Goal: Task Accomplishment & Management: Use online tool/utility

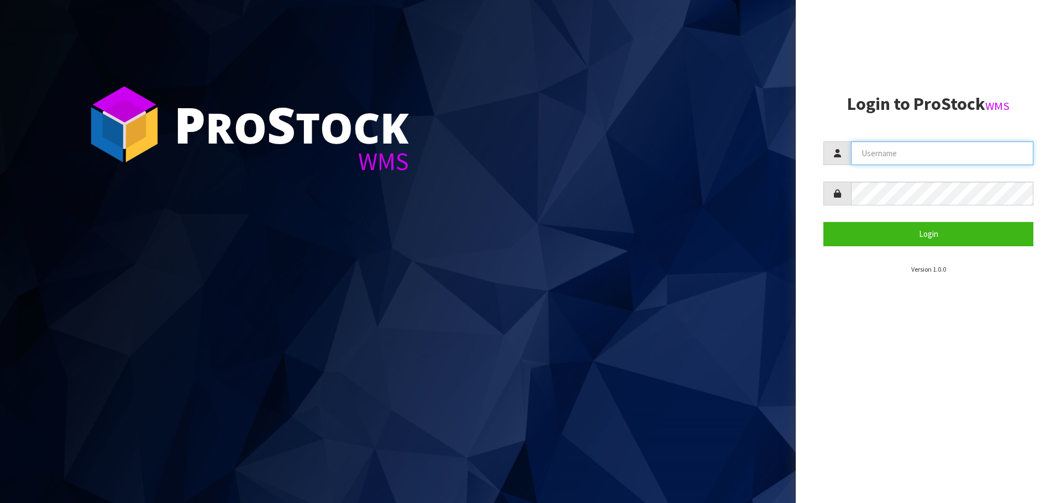
click at [874, 151] on input "text" at bounding box center [942, 153] width 182 height 24
type input "PACIFICBIOLOGICS"
click at [823, 222] on button "Login" at bounding box center [928, 234] width 210 height 24
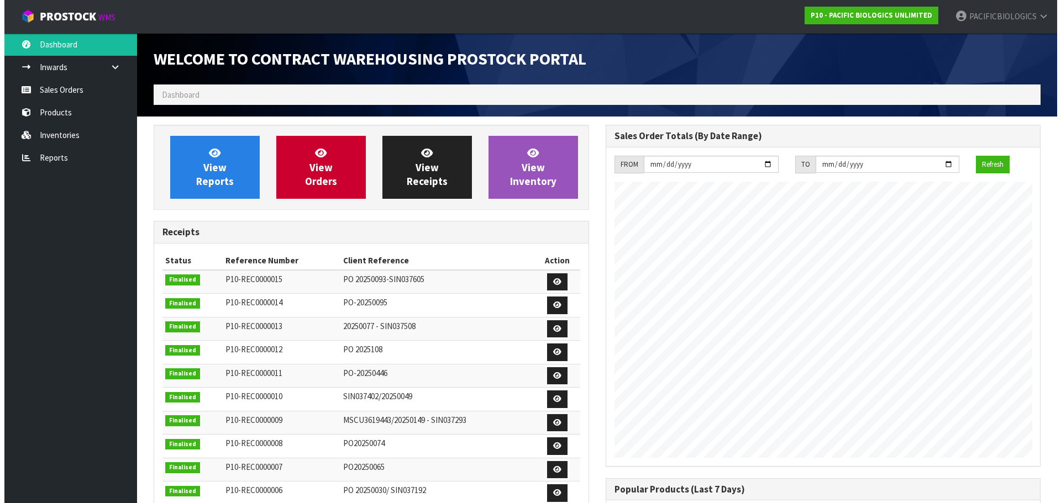
scroll to position [560, 451]
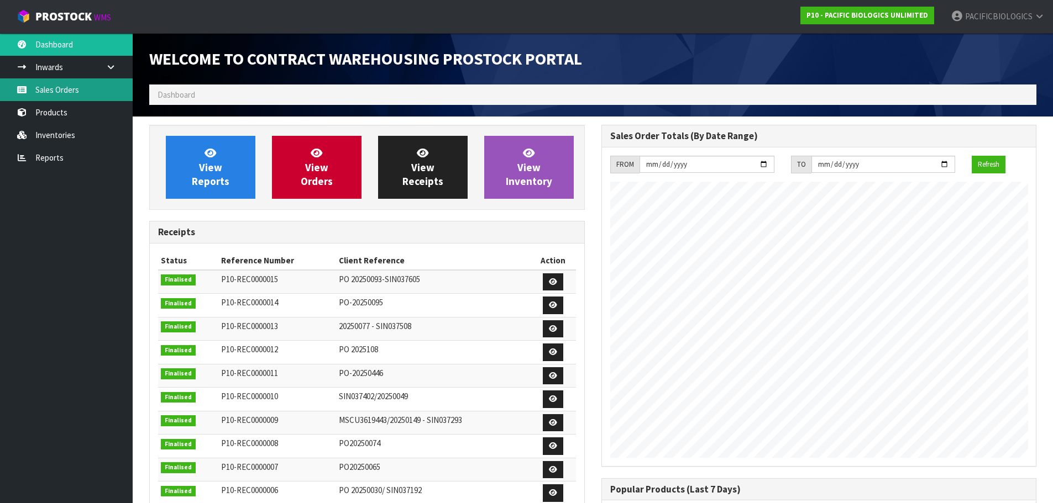
click at [60, 94] on link "Sales Orders" at bounding box center [66, 89] width 133 height 23
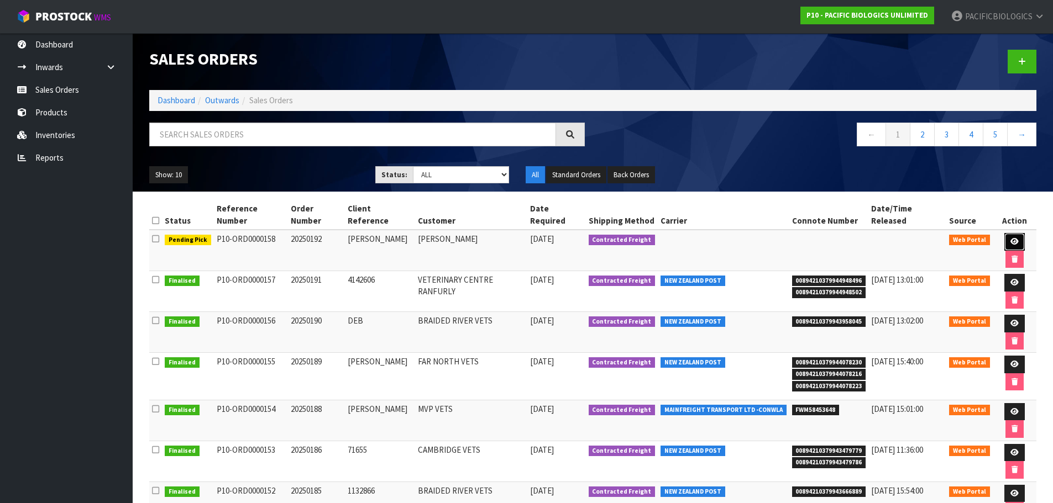
click at [1004, 233] on link at bounding box center [1014, 242] width 20 height 18
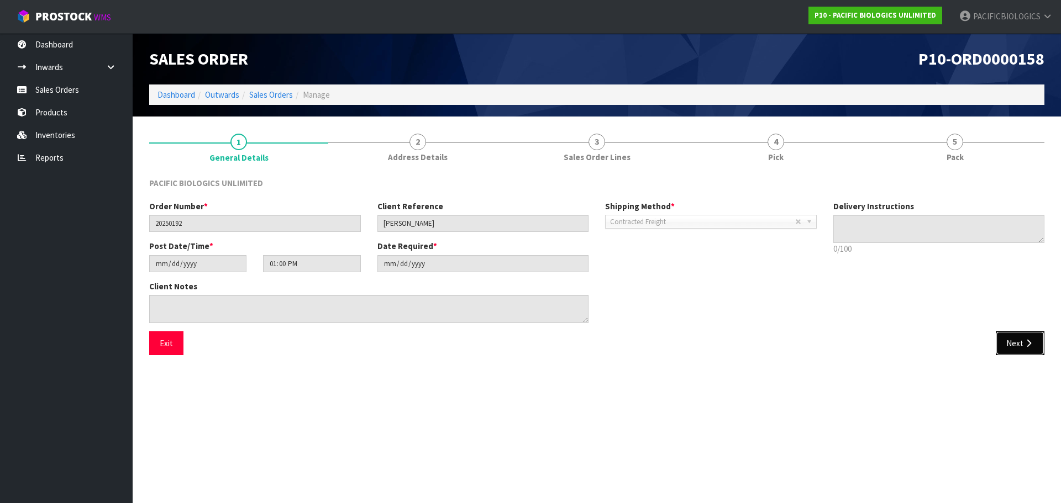
click at [1033, 346] on icon "button" at bounding box center [1028, 343] width 10 height 8
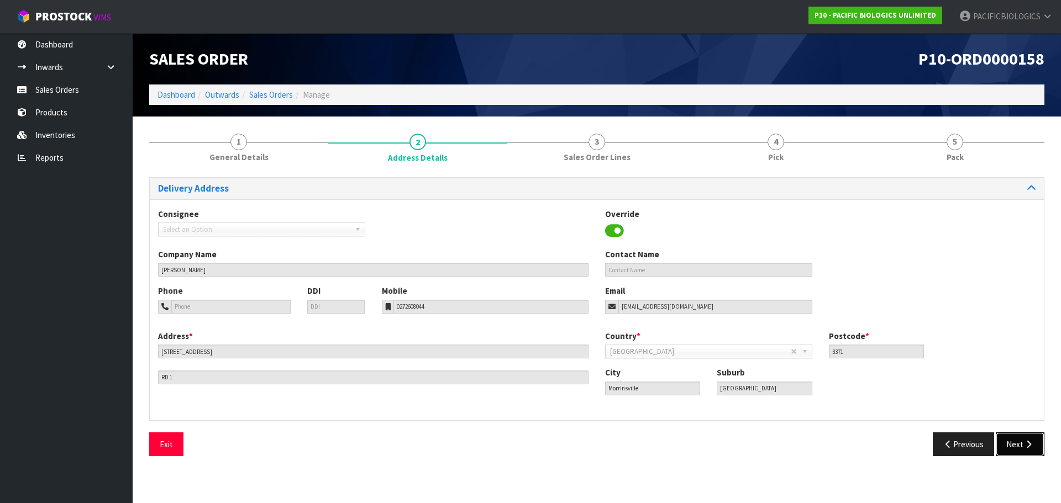
click at [1016, 448] on button "Next" at bounding box center [1020, 445] width 49 height 24
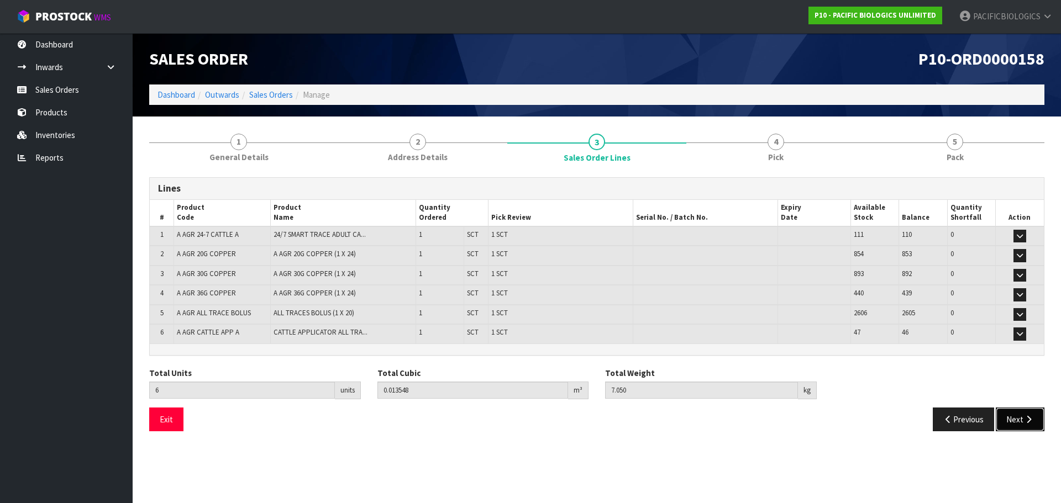
click at [1024, 419] on icon "button" at bounding box center [1028, 420] width 10 height 8
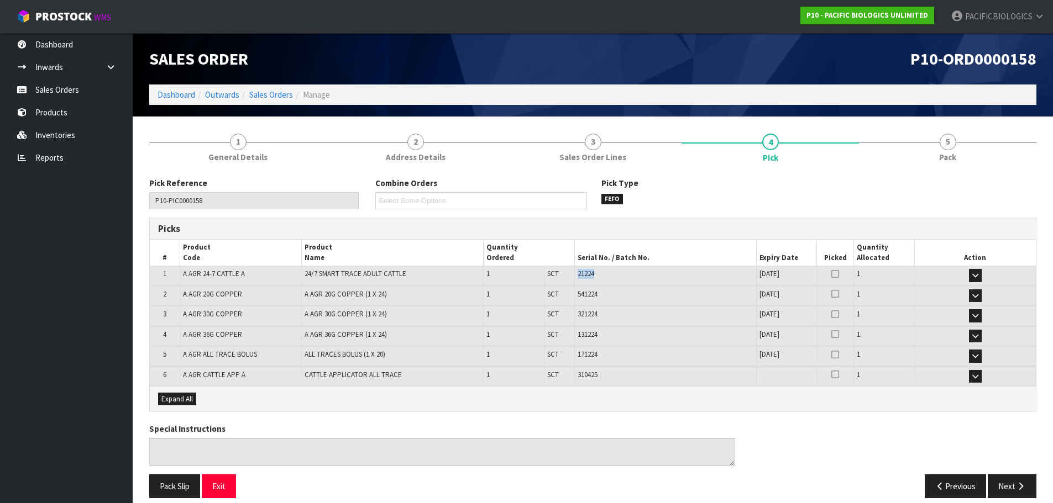
drag, startPoint x: 603, startPoint y: 278, endPoint x: 576, endPoint y: 276, distance: 27.7
click at [576, 276] on td "21224" at bounding box center [665, 275] width 182 height 19
copy span "21224"
drag, startPoint x: 601, startPoint y: 294, endPoint x: 574, endPoint y: 295, distance: 27.6
click at [574, 295] on tr "2 A AGR 20G COPPER A AGR 20G COPPER (1 X 24) 1 SCT 1 SCT 541224 [DATE] 37-34-2-…" at bounding box center [593, 295] width 886 height 19
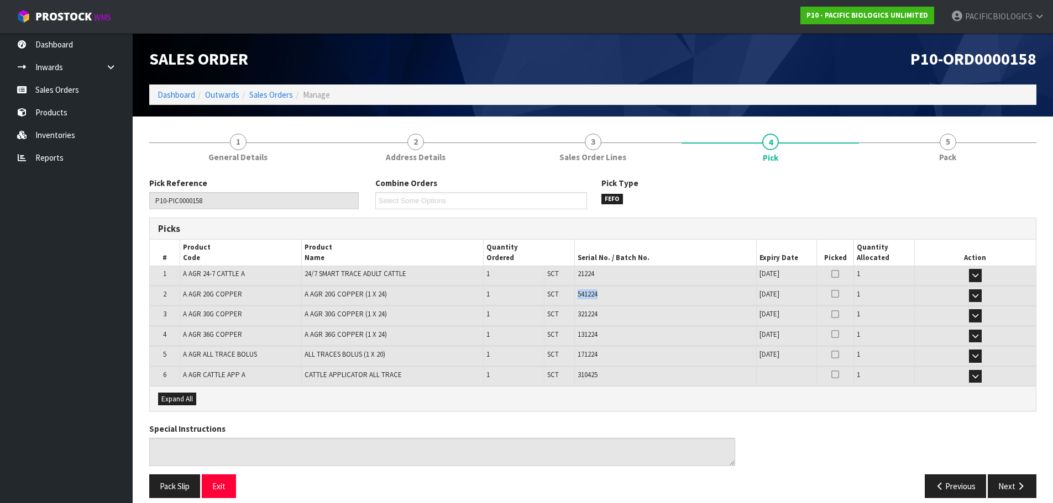
copy tr "1 SCT 541224"
drag, startPoint x: 602, startPoint y: 317, endPoint x: 574, endPoint y: 322, distance: 28.1
click at [574, 322] on tr "3 A AGR 30G COPPER A AGR 30G COPPER (1 X 24) 1 SCT 1 SCT 321224 [DATE] 37-34-2-…" at bounding box center [593, 315] width 886 height 19
copy tr "1 SCT 321224"
drag, startPoint x: 602, startPoint y: 336, endPoint x: 576, endPoint y: 338, distance: 26.1
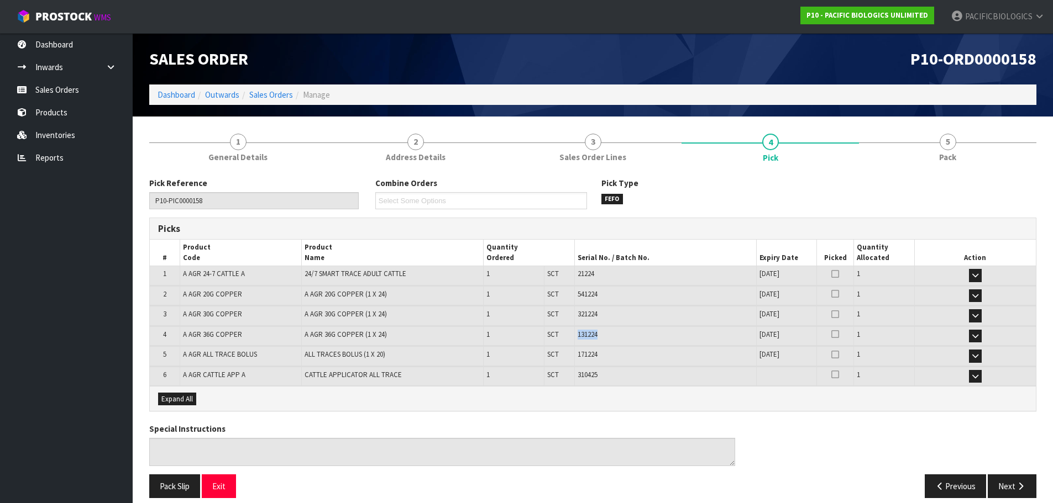
click at [576, 338] on td "131224" at bounding box center [665, 336] width 182 height 19
copy span "131224"
drag, startPoint x: 605, startPoint y: 354, endPoint x: 576, endPoint y: 356, distance: 28.8
click at [576, 356] on td "171224" at bounding box center [665, 355] width 182 height 19
copy span "171224"
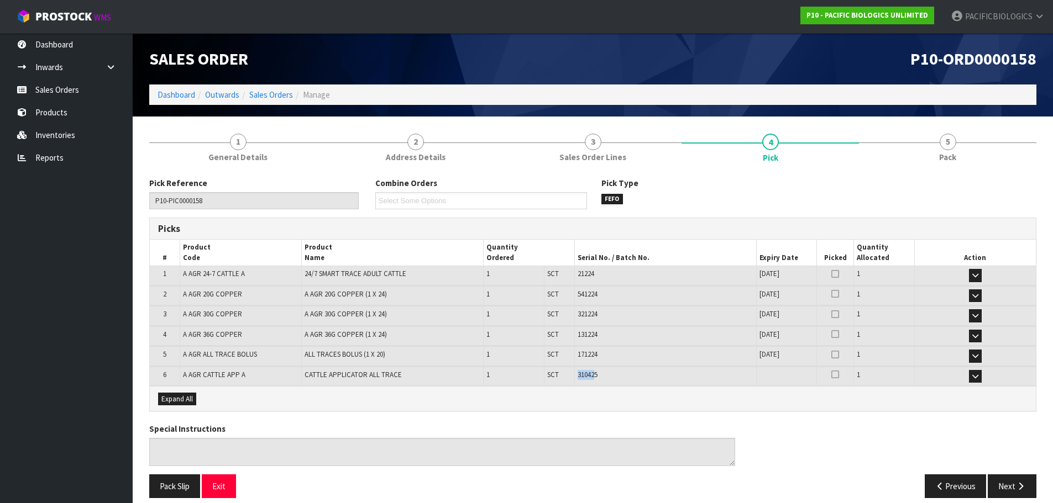
drag, startPoint x: 597, startPoint y: 375, endPoint x: 575, endPoint y: 375, distance: 22.1
click at [575, 375] on td "310425" at bounding box center [665, 376] width 182 height 19
drag, startPoint x: 606, startPoint y: 375, endPoint x: 577, endPoint y: 376, distance: 28.8
click at [577, 376] on td "310425" at bounding box center [665, 376] width 182 height 19
copy span "310425"
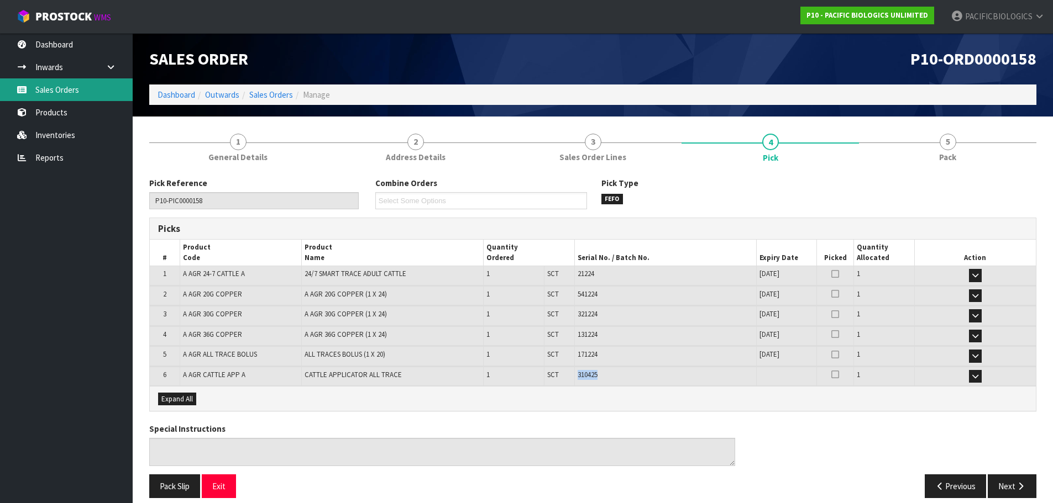
click at [87, 99] on link "Sales Orders" at bounding box center [66, 89] width 133 height 23
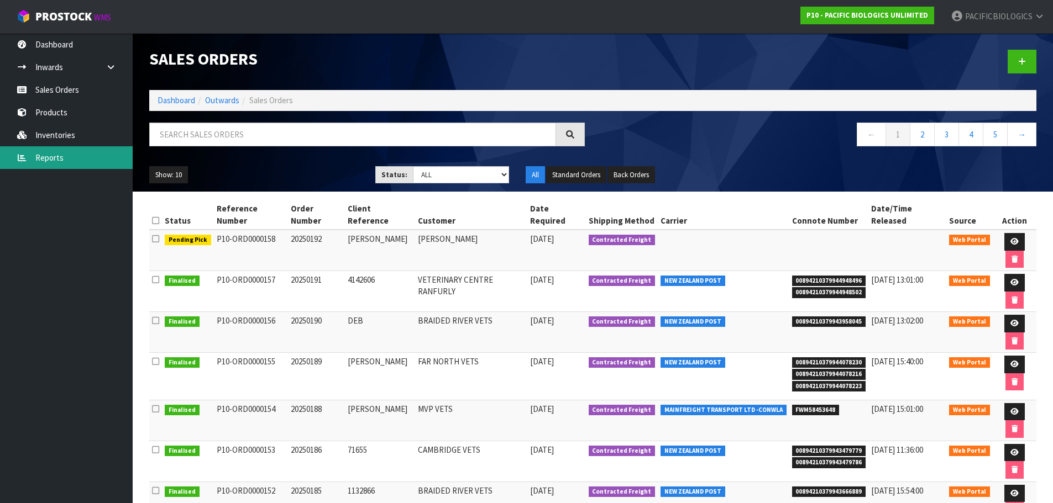
click at [58, 164] on link "Reports" at bounding box center [66, 157] width 133 height 23
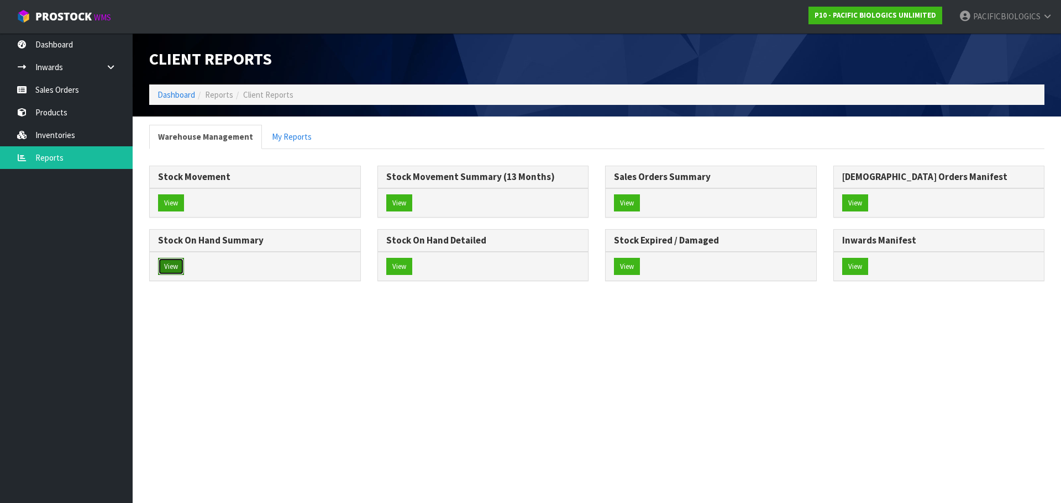
click at [167, 270] on button "View" at bounding box center [171, 267] width 26 height 18
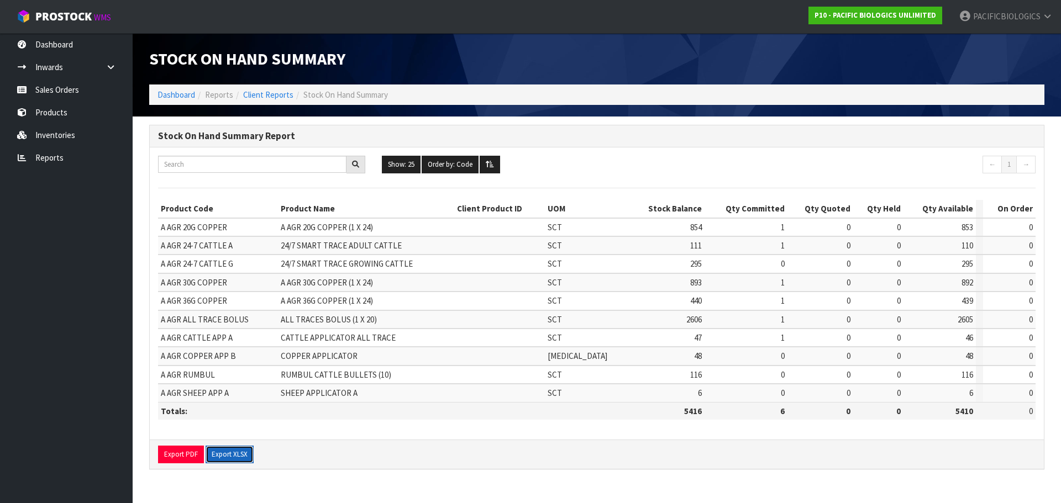
click at [238, 458] on button "Export XLSX" at bounding box center [230, 455] width 48 height 18
